Goal: Task Accomplishment & Management: Manage account settings

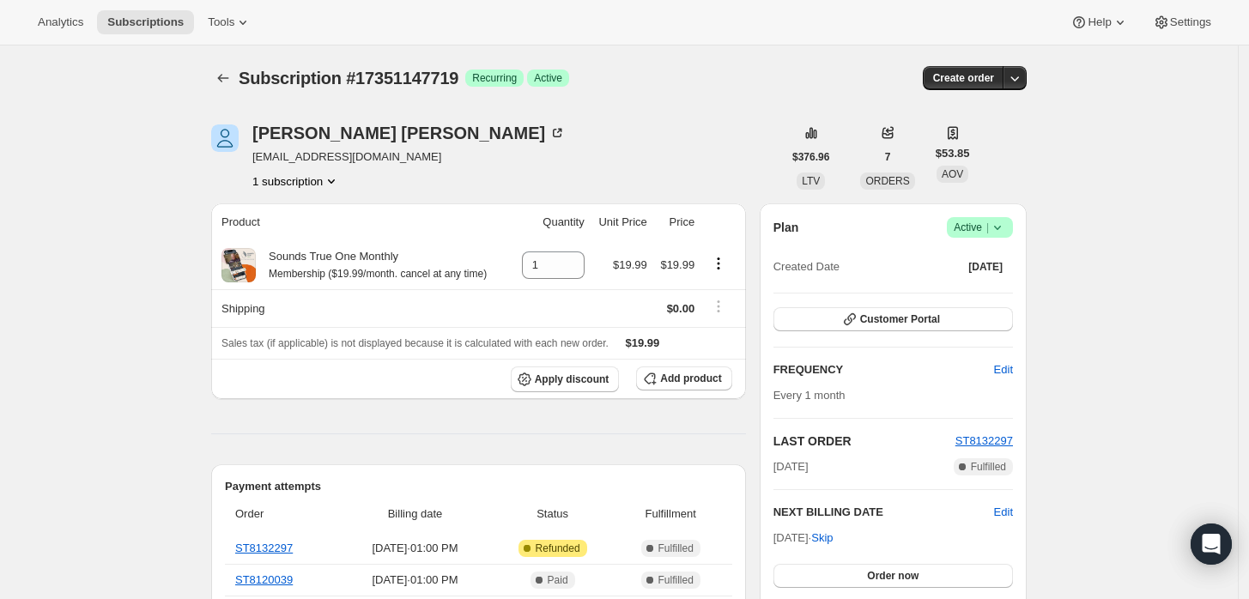
click at [1006, 228] on icon at bounding box center [997, 227] width 17 height 17
click at [955, 287] on span "Cancel subscription" at bounding box center [986, 289] width 97 height 13
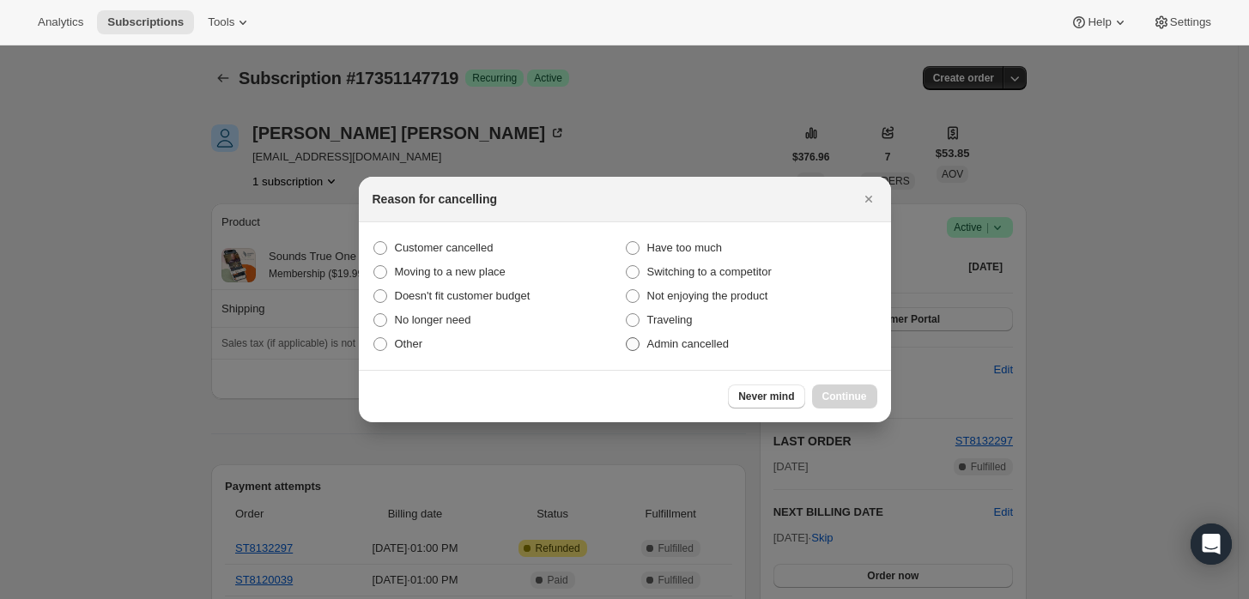
click at [659, 337] on span "Admin cancelled" at bounding box center [688, 343] width 82 height 13
click at [627, 337] on input "Admin cancelled" at bounding box center [626, 337] width 1 height 1
radio input "true"
click at [856, 399] on span "Continue" at bounding box center [845, 397] width 45 height 14
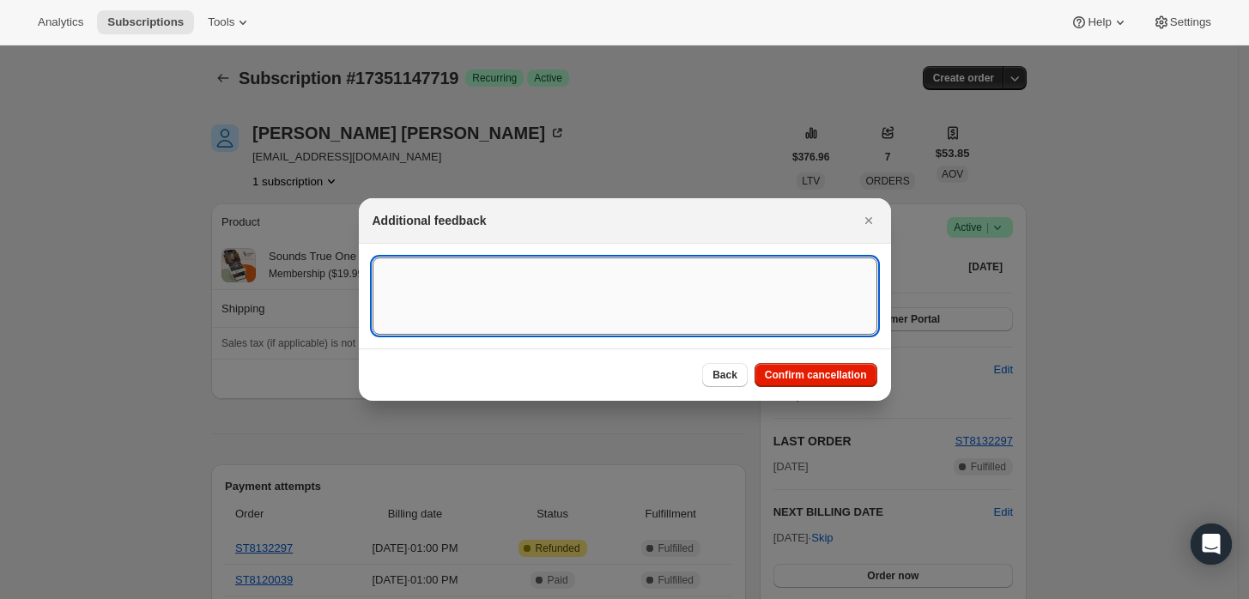
click at [653, 294] on textarea ":rbj:" at bounding box center [625, 296] width 505 height 77
type textarea "Customer requested cancellation and refund."
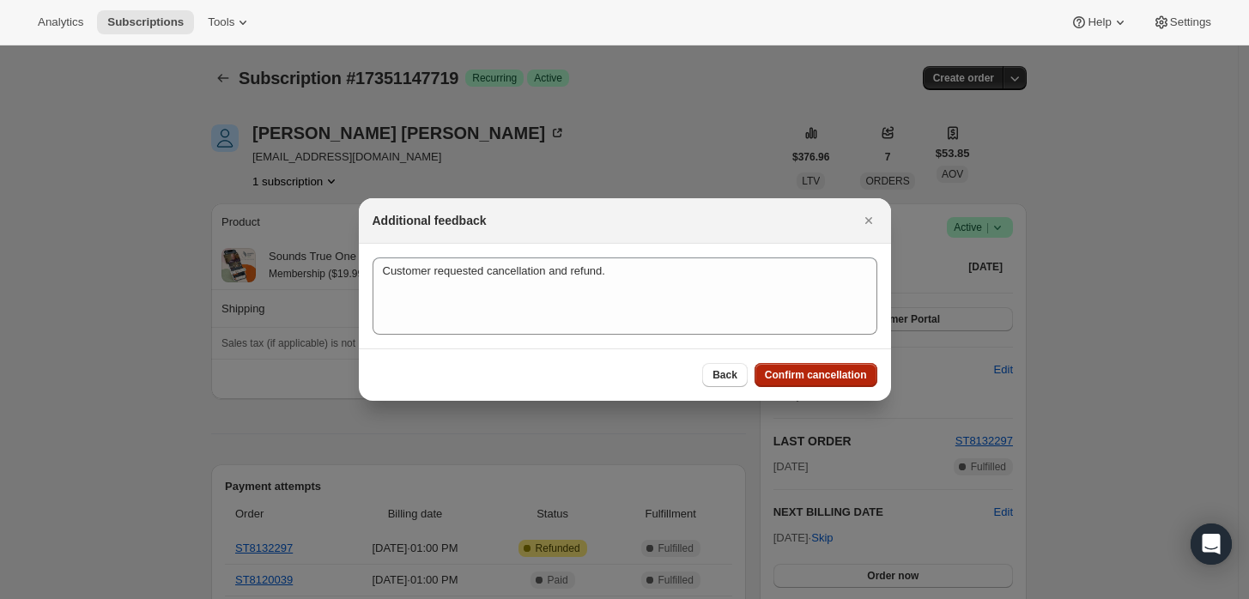
click at [841, 386] on button "Confirm cancellation" at bounding box center [816, 375] width 123 height 24
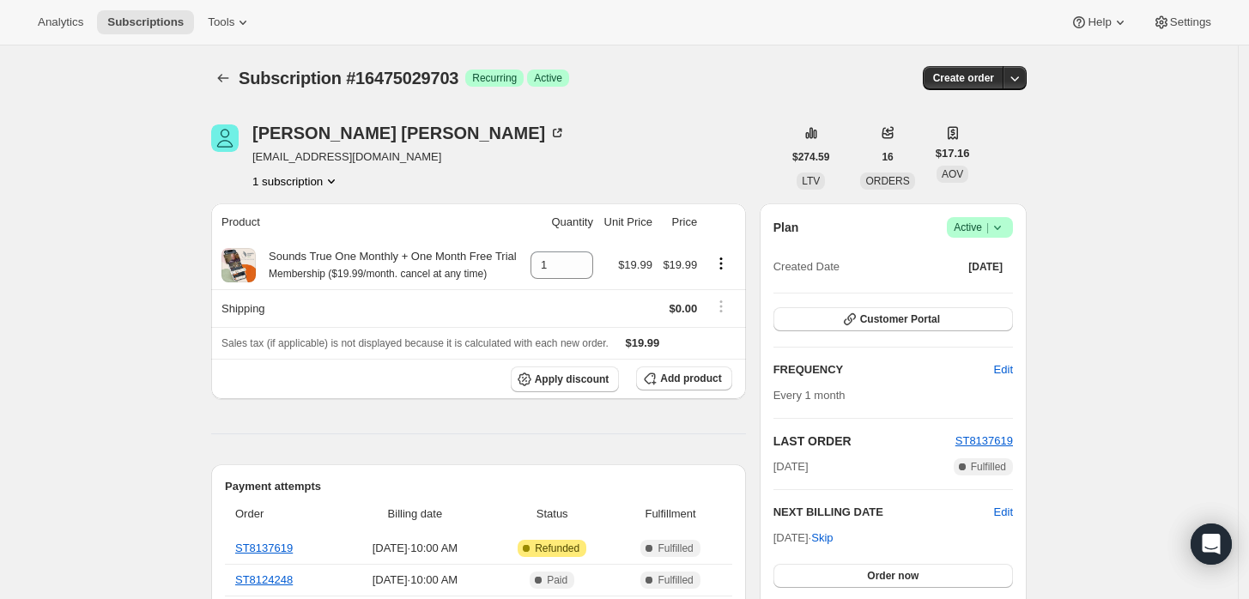
click at [996, 234] on icon at bounding box center [997, 227] width 17 height 17
click at [946, 295] on span "Cancel subscription" at bounding box center [986, 289] width 97 height 13
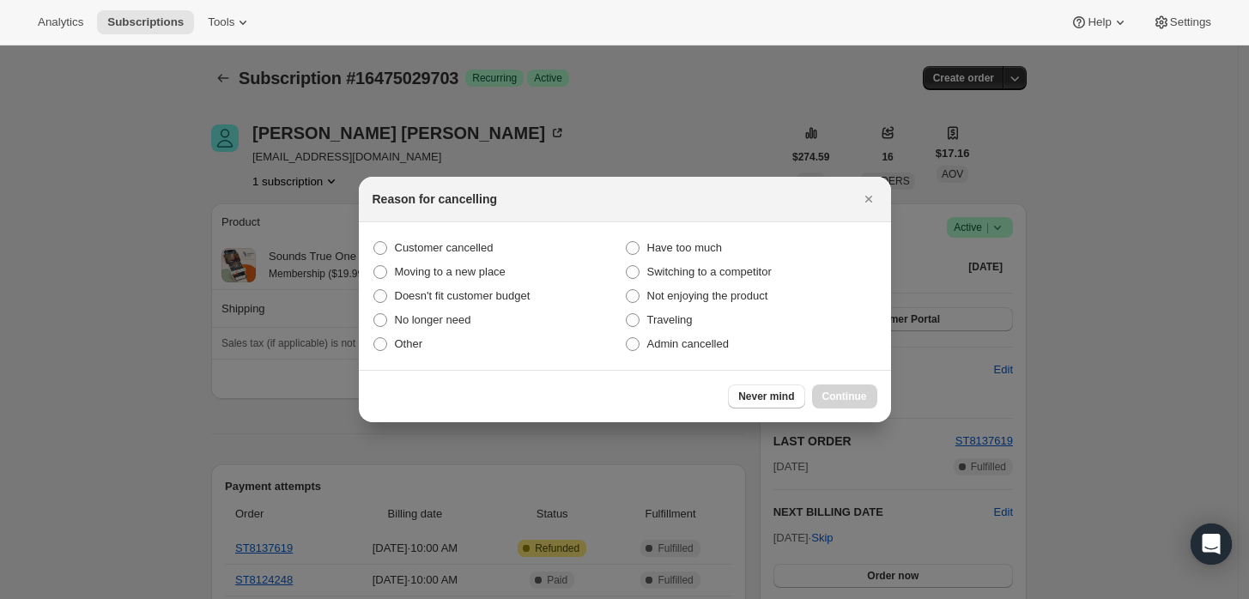
click at [685, 357] on section "Customer cancelled Have too much Moving to a new place Switching to a competito…" at bounding box center [625, 296] width 532 height 148
click at [697, 343] on span "Admin cancelled" at bounding box center [688, 343] width 82 height 13
click at [627, 338] on input "Admin cancelled" at bounding box center [626, 337] width 1 height 1
radio input "true"
drag, startPoint x: 846, startPoint y: 396, endPoint x: 802, endPoint y: 343, distance: 68.9
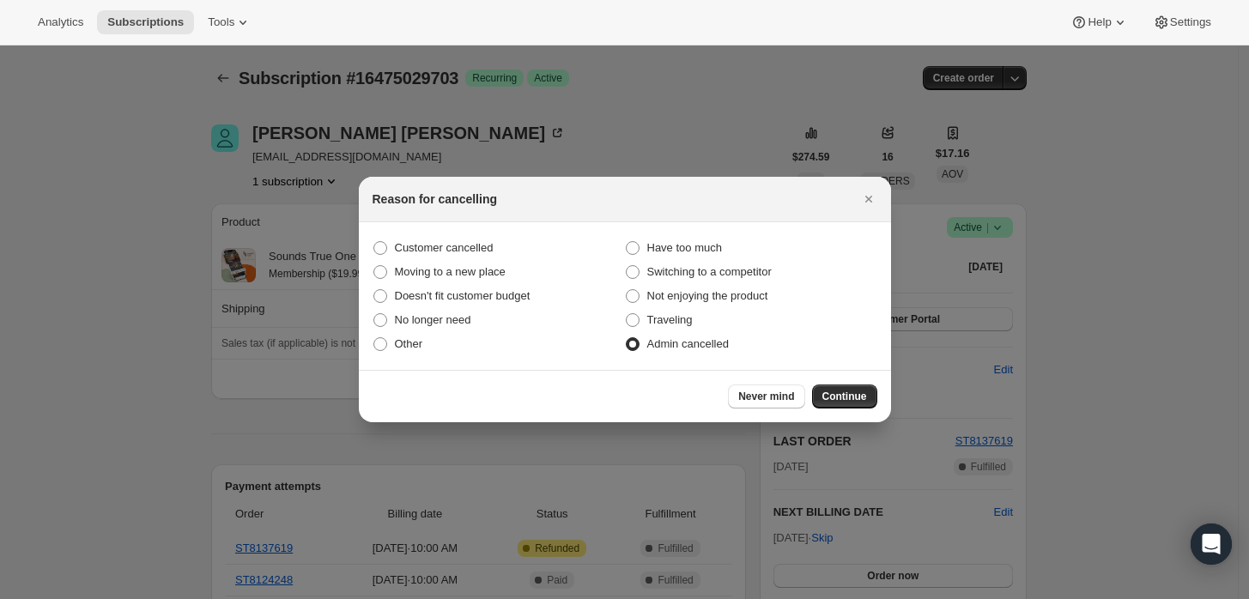
click at [845, 396] on span "Continue" at bounding box center [845, 397] width 45 height 14
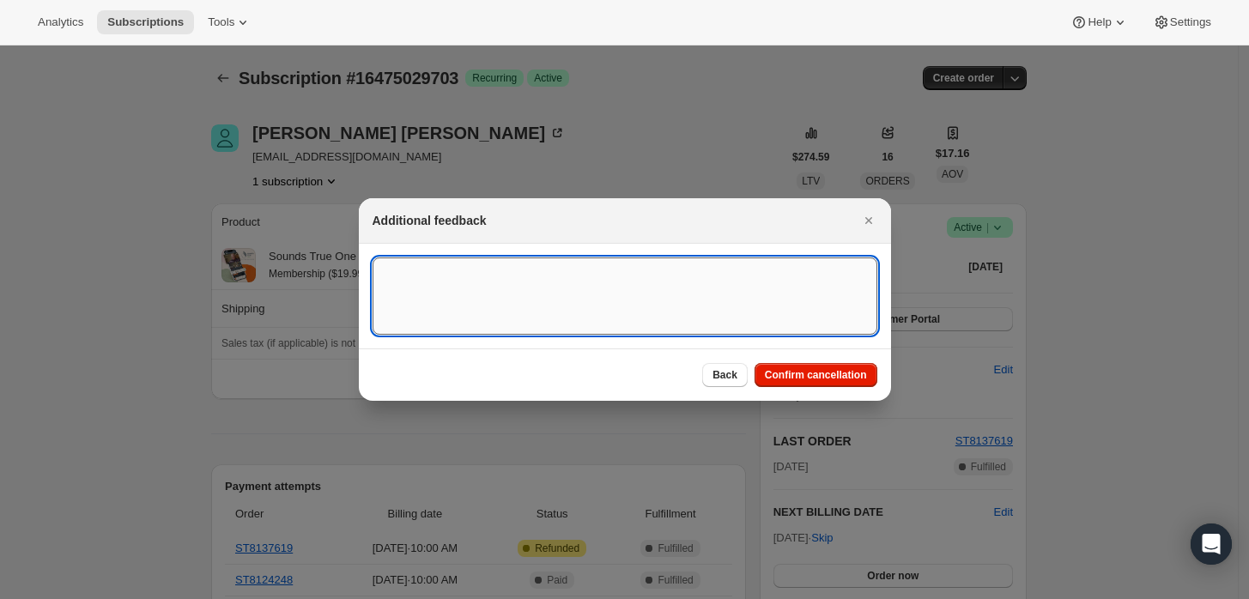
click at [774, 322] on textarea ":rbj:" at bounding box center [625, 296] width 505 height 77
type textarea "Customer requested cancellation and refund."
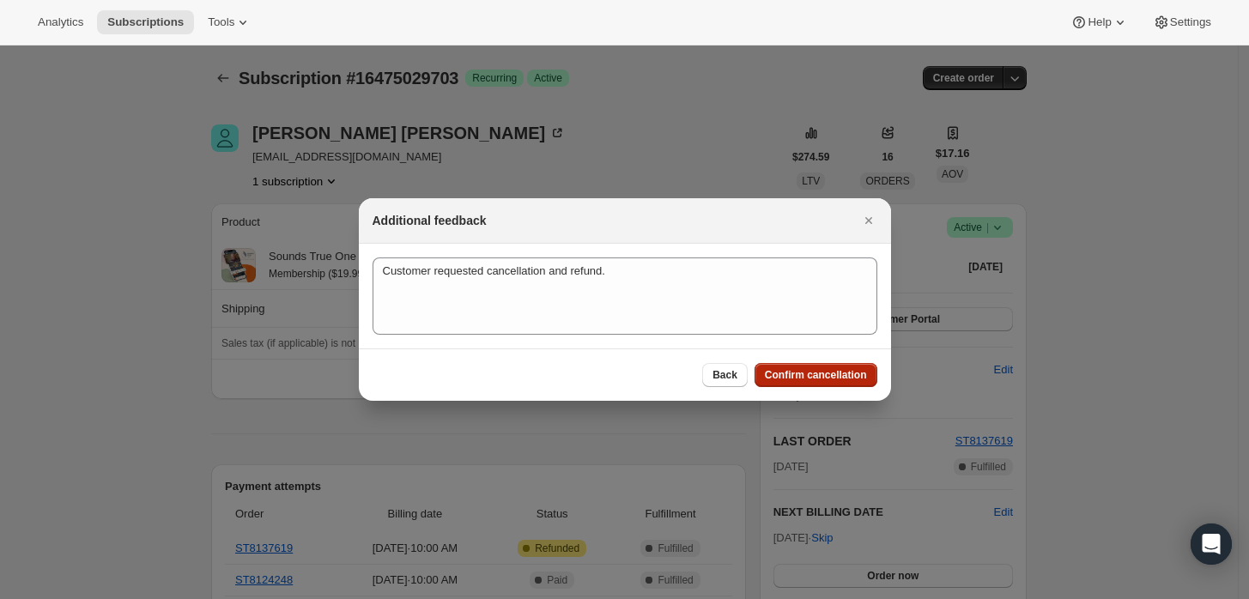
click at [787, 373] on span "Confirm cancellation" at bounding box center [816, 375] width 102 height 14
